Goal: Navigation & Orientation: Find specific page/section

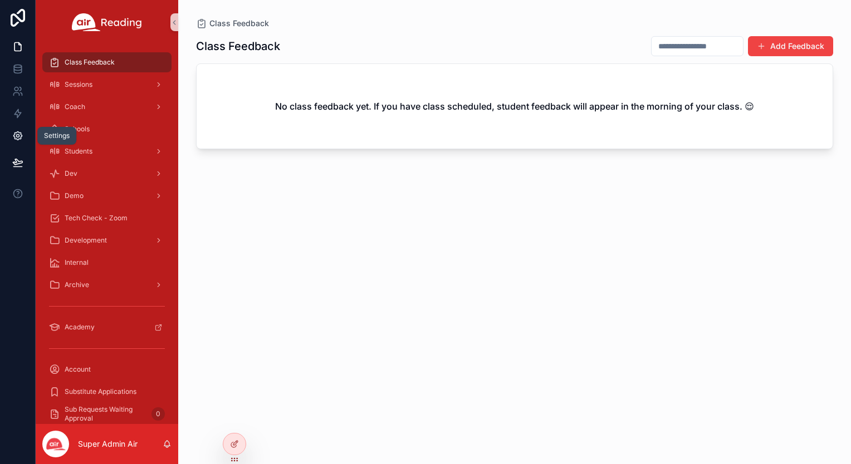
click at [19, 126] on link at bounding box center [17, 136] width 35 height 22
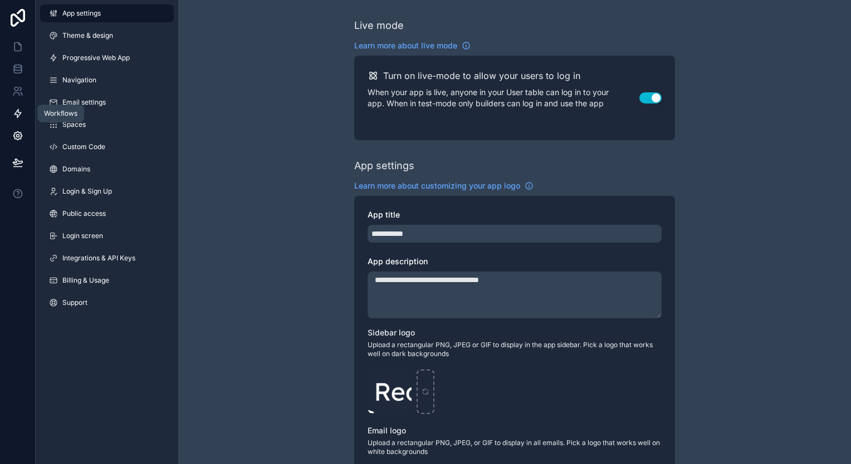
click at [18, 115] on icon at bounding box center [17, 113] width 11 height 11
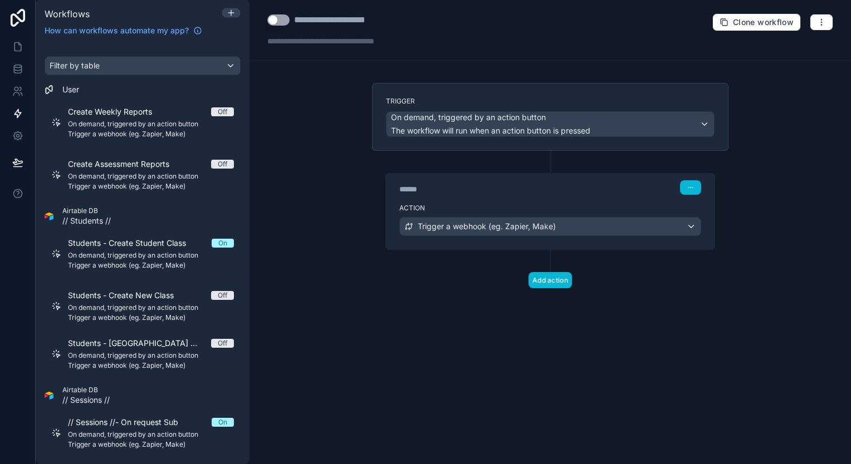
click at [312, 324] on div "**********" at bounding box center [550, 232] width 601 height 464
click at [18, 108] on icon at bounding box center [17, 113] width 11 height 11
click at [16, 87] on icon at bounding box center [16, 89] width 4 height 4
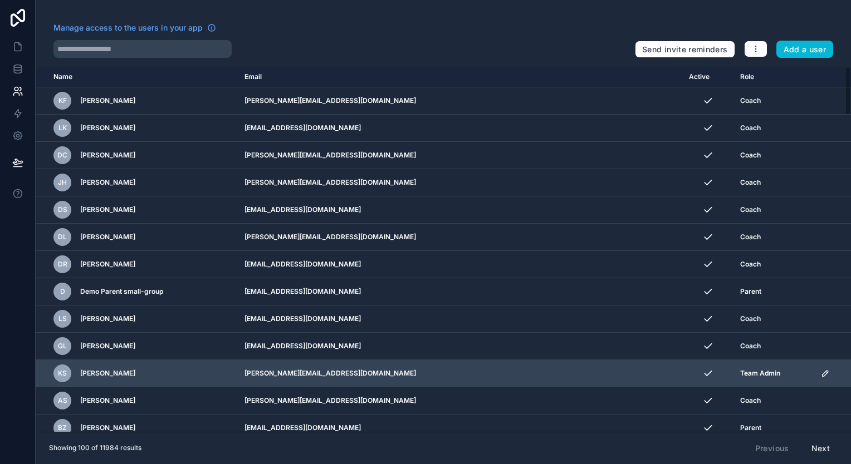
click at [231, 365] on div "KS Kimberly Saylor" at bounding box center [142, 374] width 178 height 18
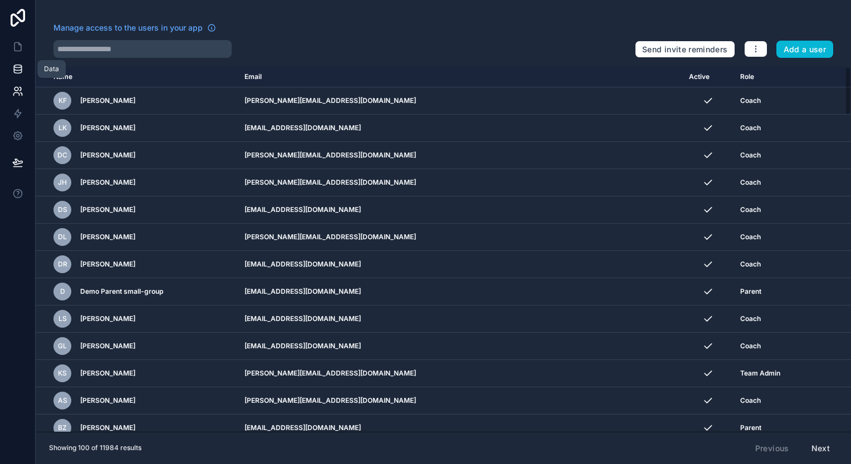
click at [18, 75] on link at bounding box center [17, 69] width 35 height 22
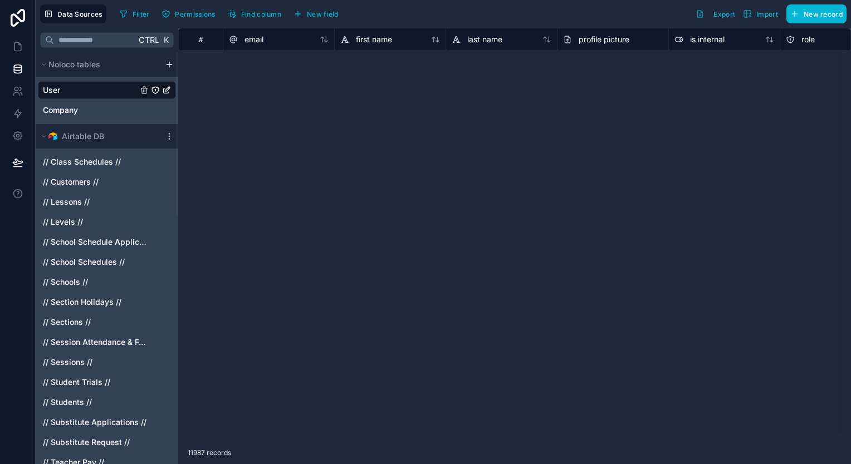
scroll to position [596, 0]
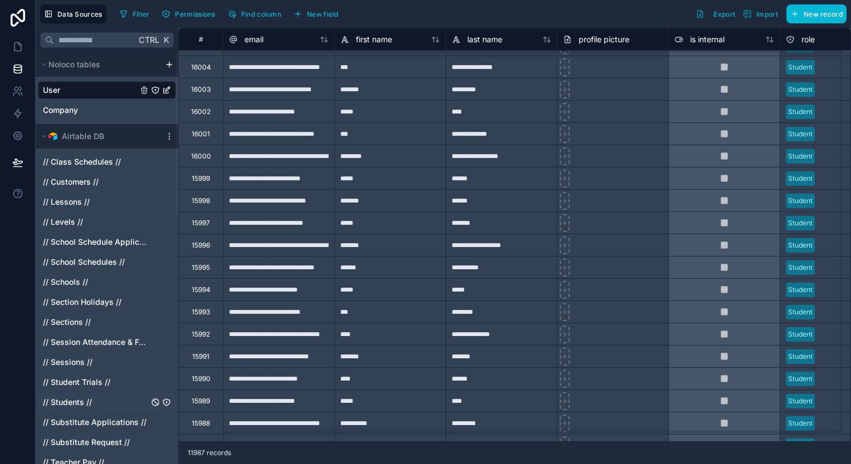
click at [67, 411] on div "// Class Schedules // // Customers // // Lessons // // Levels // // School Sche…" at bounding box center [107, 350] width 138 height 403
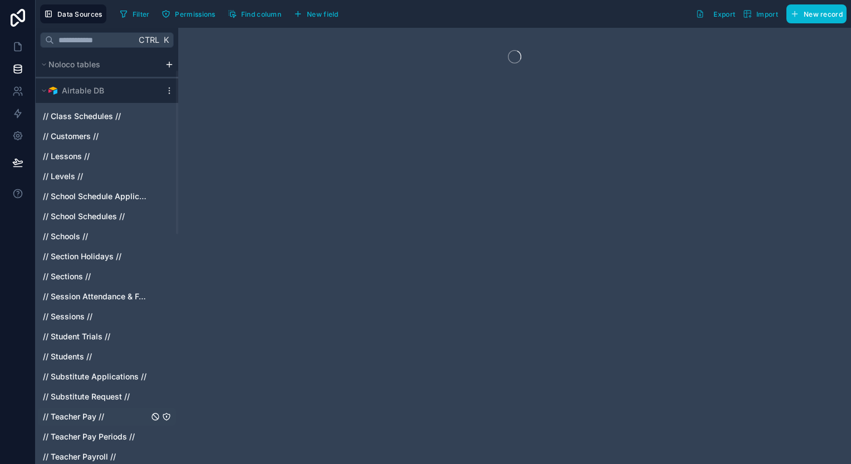
scroll to position [0, 0]
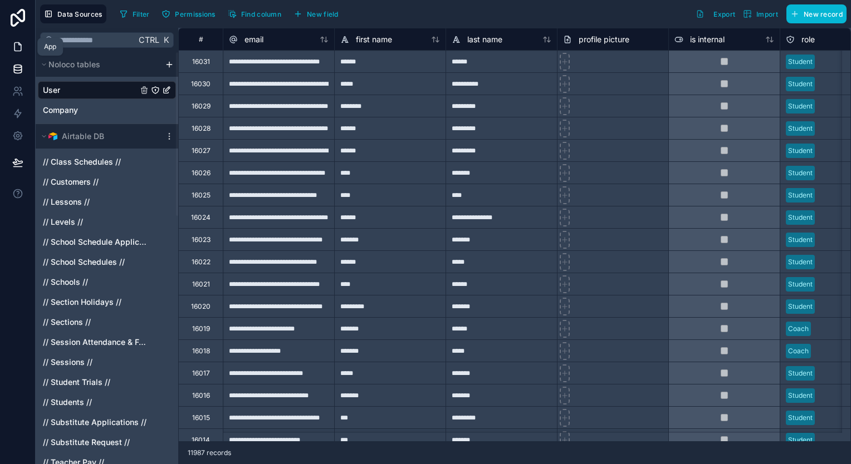
click at [12, 53] on link at bounding box center [17, 47] width 35 height 22
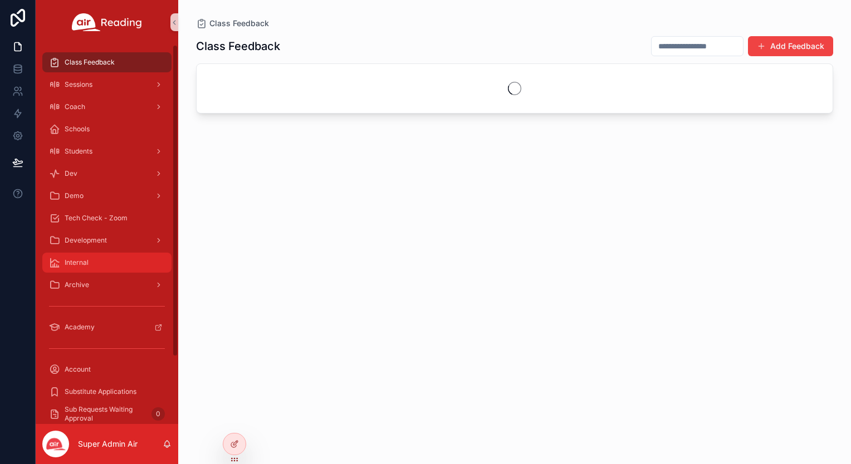
click at [93, 260] on div "Internal" at bounding box center [107, 263] width 116 height 18
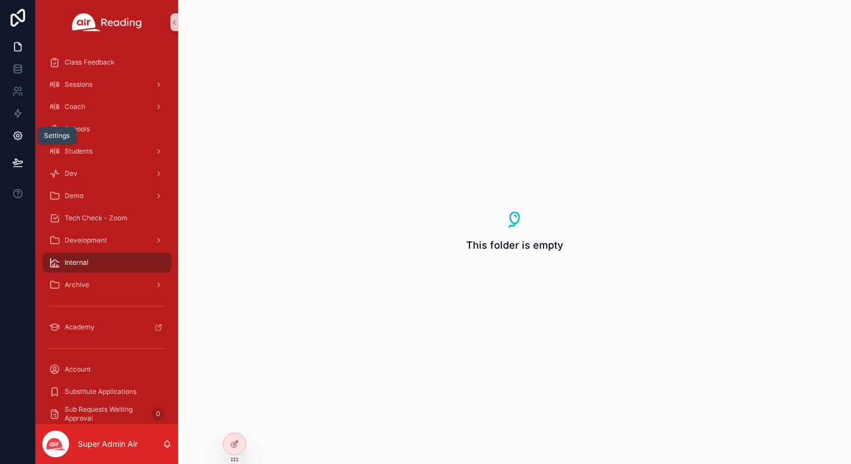
click at [15, 137] on icon at bounding box center [17, 135] width 11 height 11
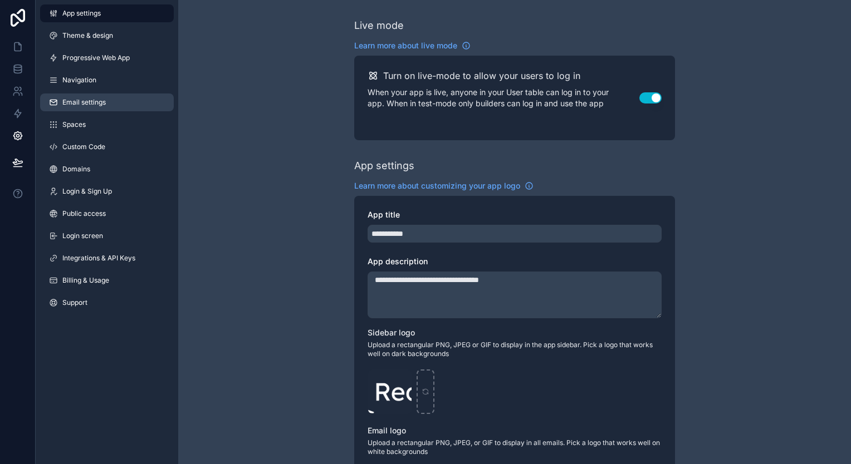
click at [85, 99] on span "Email settings" at bounding box center [83, 102] width 43 height 9
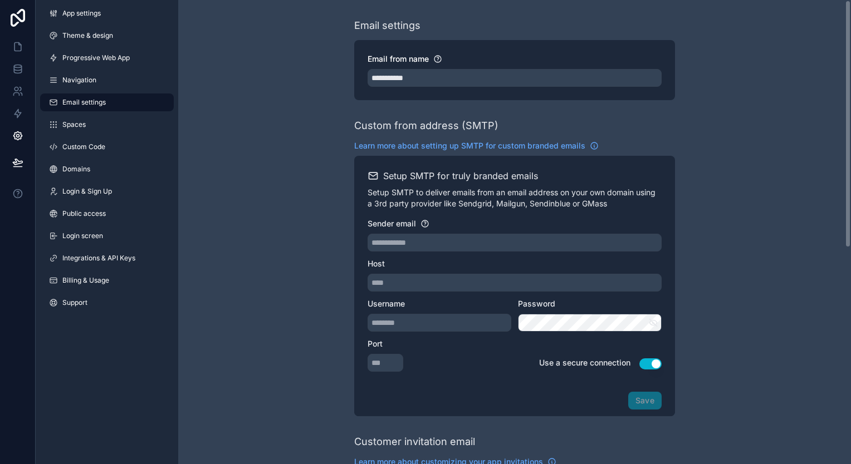
click at [233, 141] on div "**********" at bounding box center [514, 429] width 673 height 858
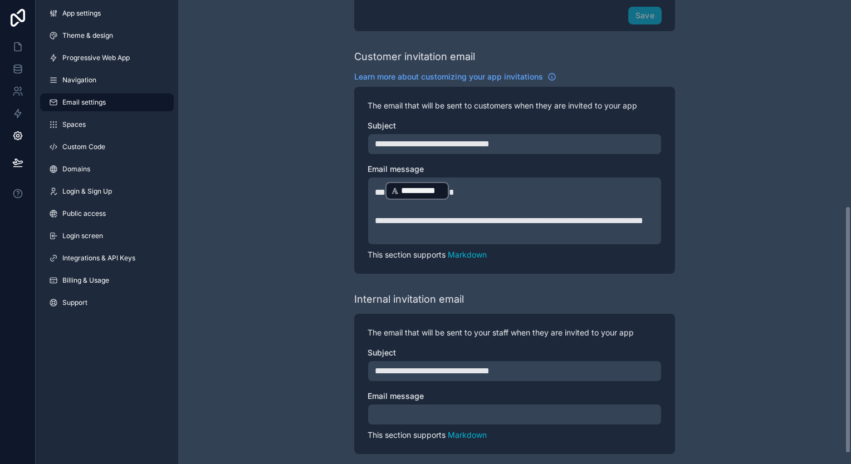
scroll to position [404, 0]
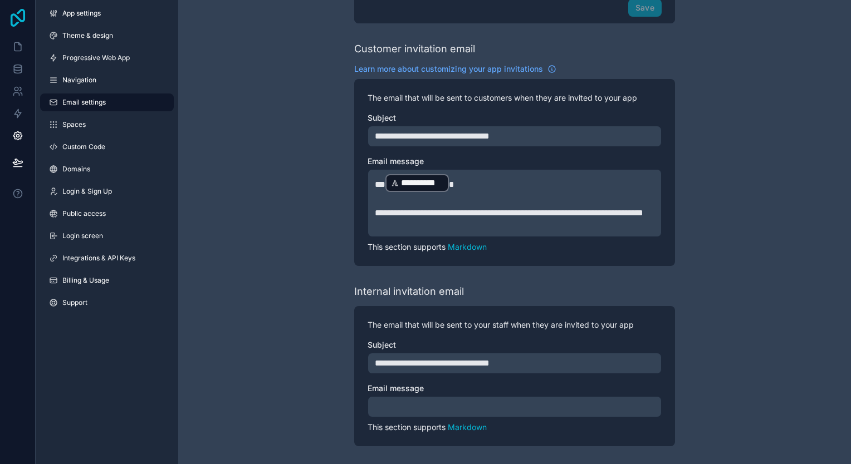
click at [12, 18] on icon at bounding box center [18, 18] width 14 height 18
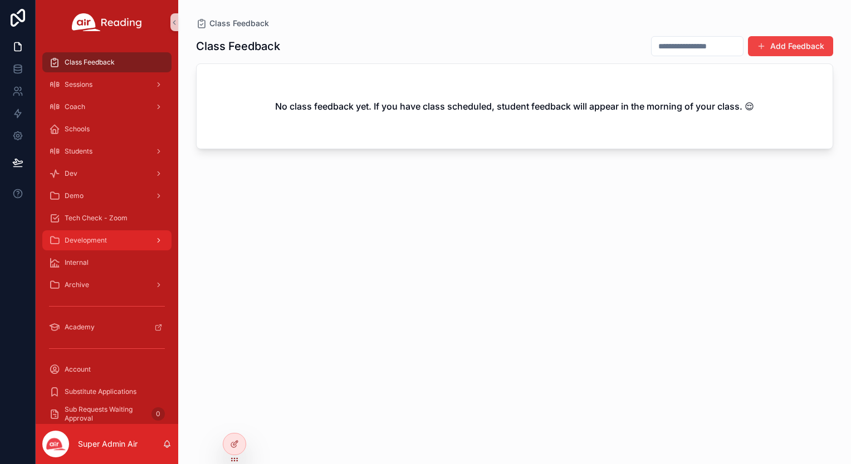
click at [65, 237] on span "Development" at bounding box center [86, 240] width 42 height 9
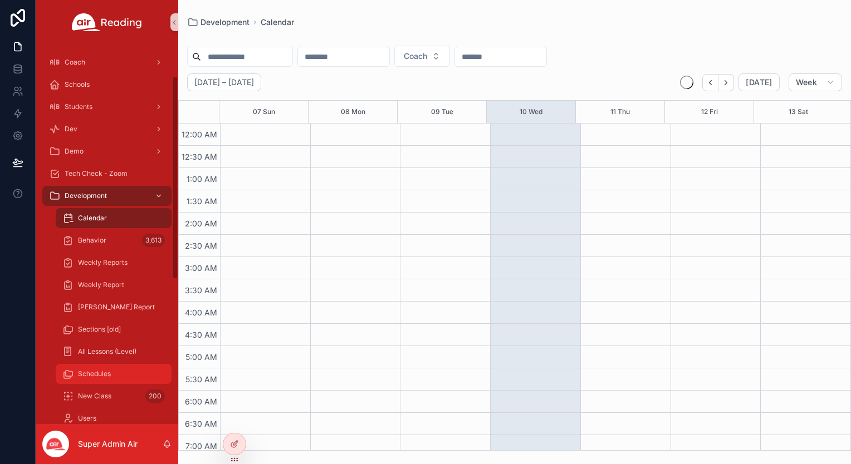
scroll to position [67, 0]
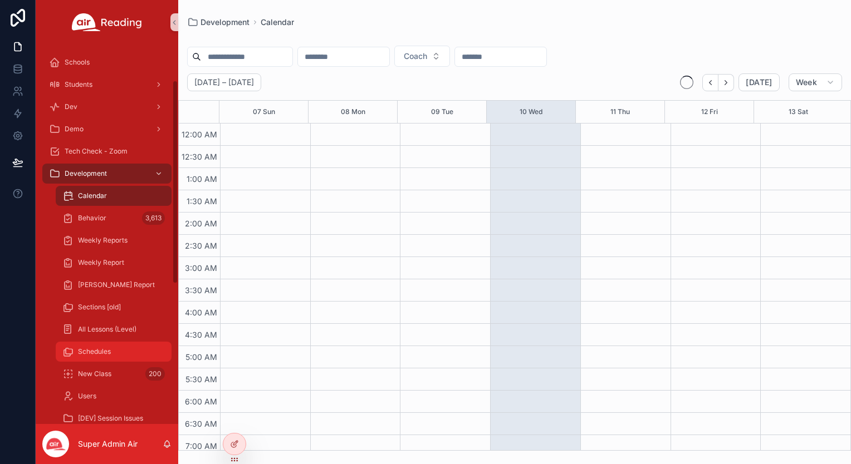
click at [86, 352] on span "Schedules" at bounding box center [94, 352] width 33 height 9
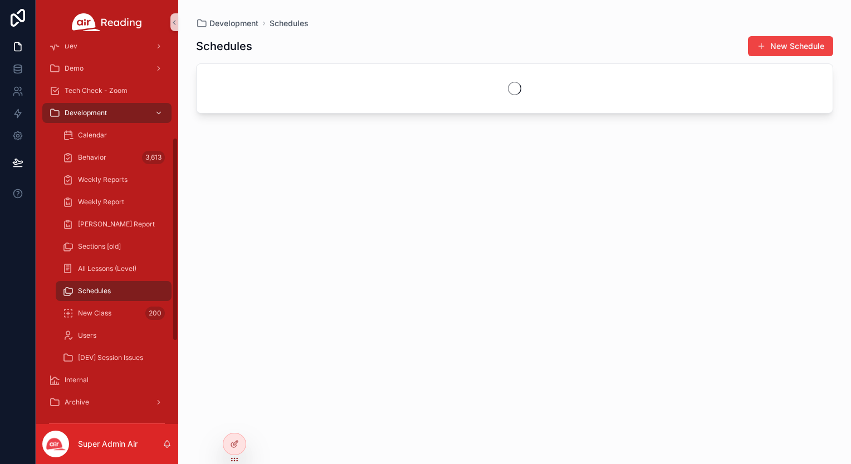
scroll to position [178, 0]
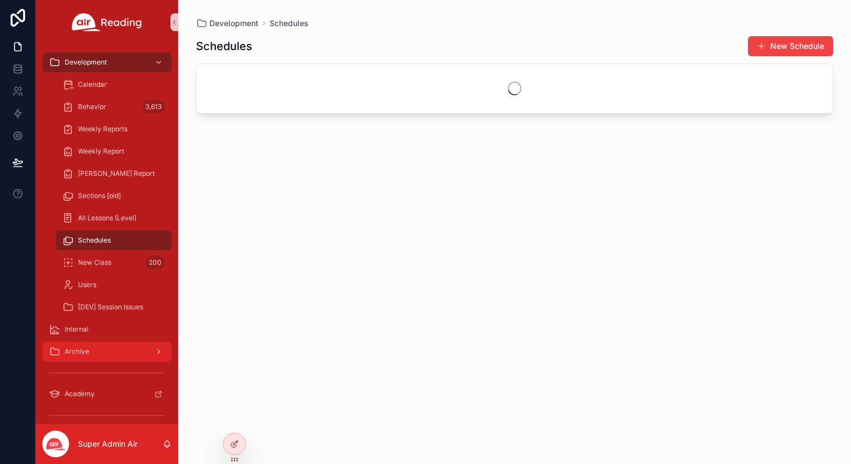
click at [90, 357] on div "Archive" at bounding box center [107, 352] width 116 height 18
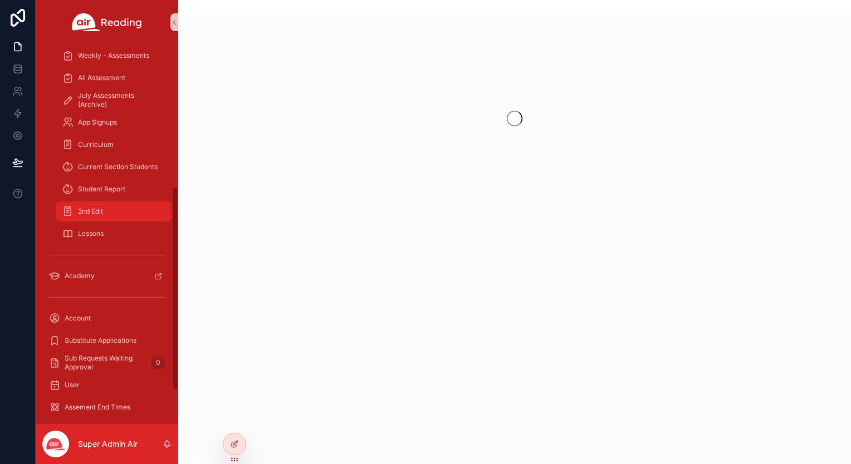
scroll to position [326, 0]
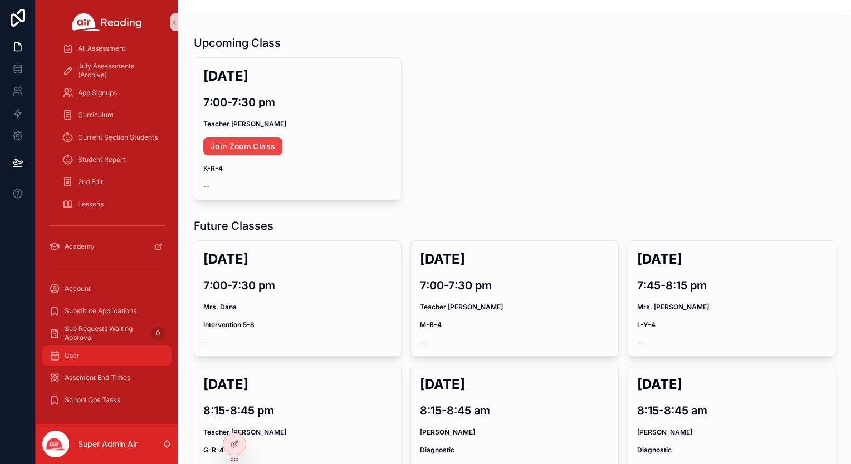
click at [82, 356] on div "User" at bounding box center [107, 356] width 116 height 18
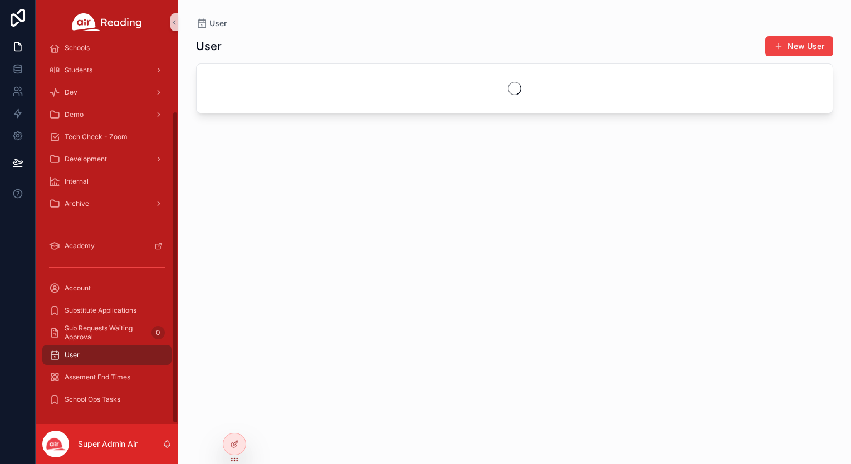
scroll to position [81, 0]
